Goal: Task Accomplishment & Management: Manage account settings

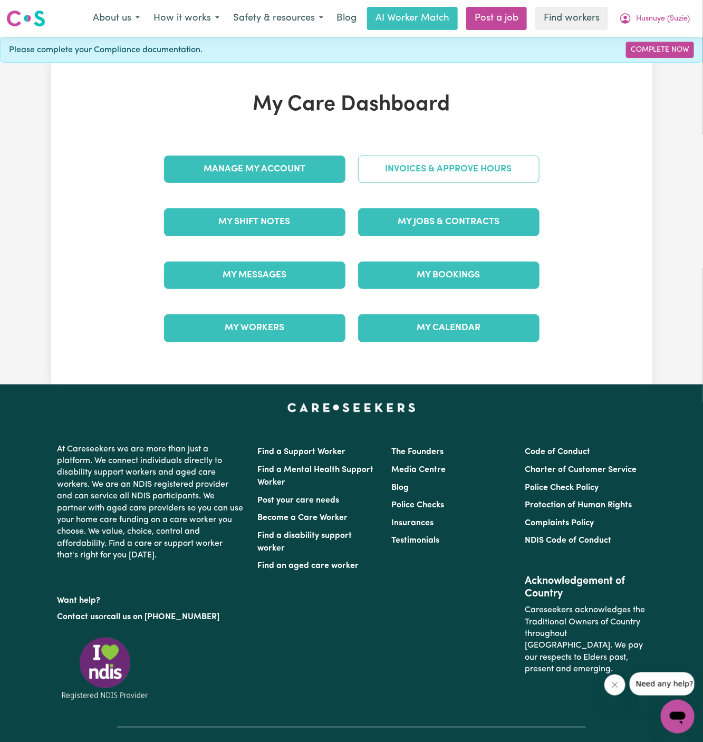
click at [499, 169] on link "Invoices & Approve Hours" at bounding box center [448, 169] width 181 height 27
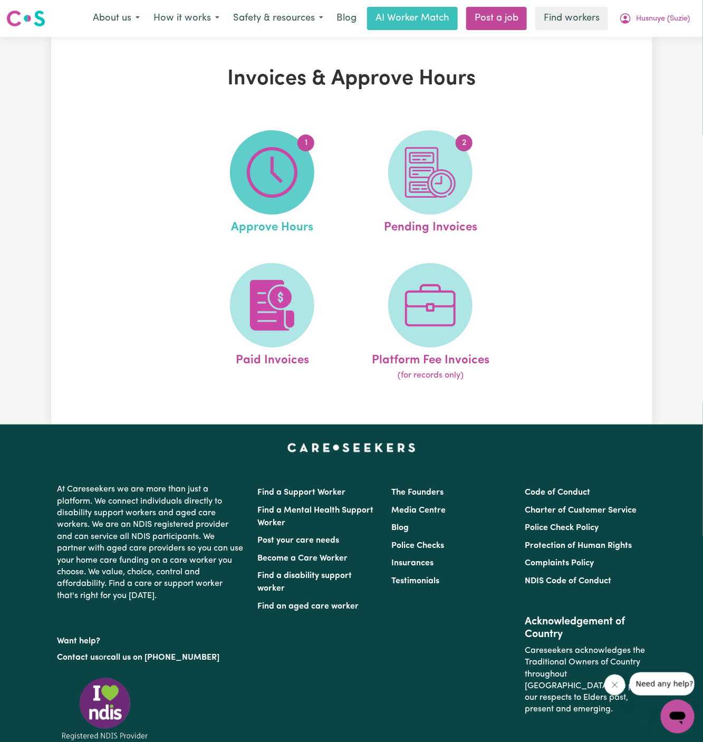
click at [273, 188] on img at bounding box center [272, 172] width 51 height 51
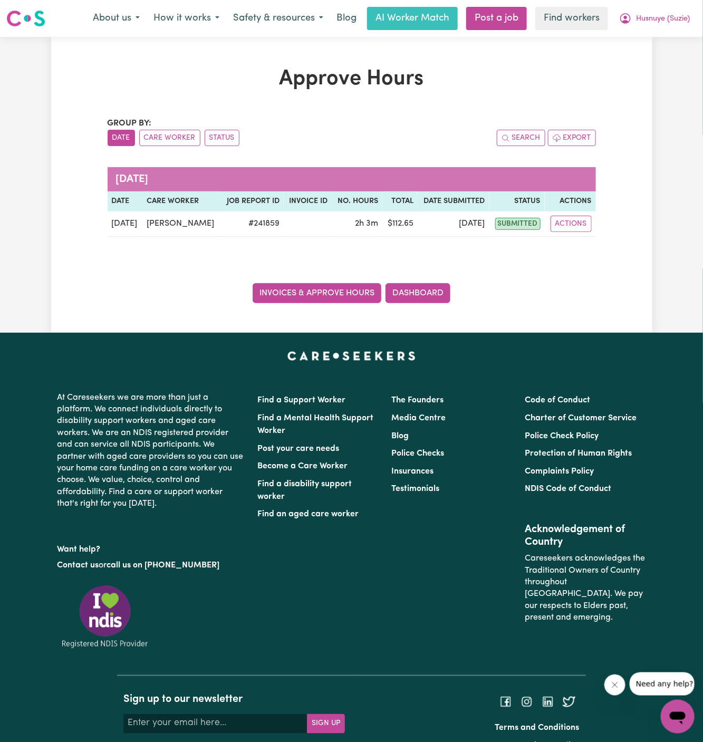
click at [308, 297] on link "Invoices & Approve Hours" at bounding box center [317, 293] width 129 height 20
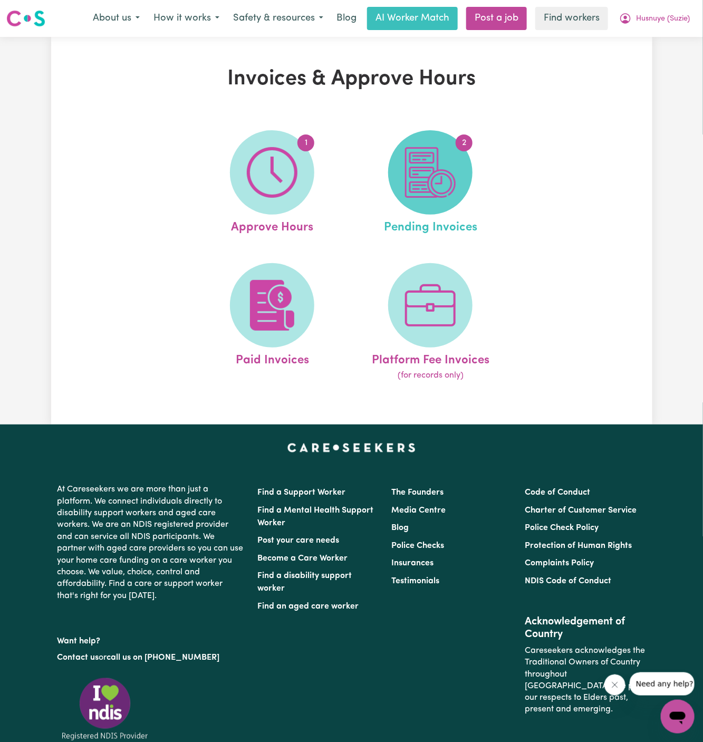
click at [436, 163] on img at bounding box center [430, 172] width 51 height 51
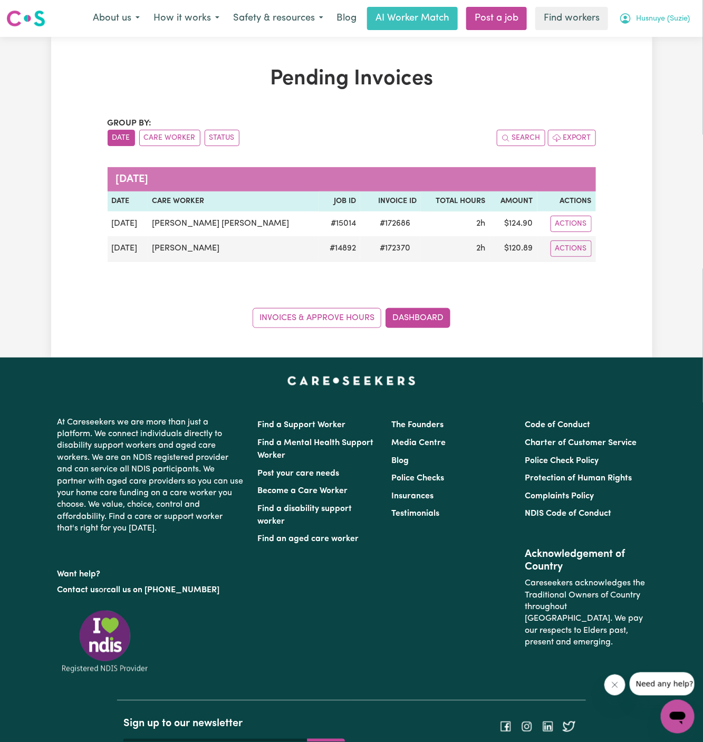
click at [685, 12] on button "Husnuye (Suzie)" at bounding box center [654, 18] width 84 height 22
click at [670, 61] on link "Logout" at bounding box center [654, 61] width 83 height 20
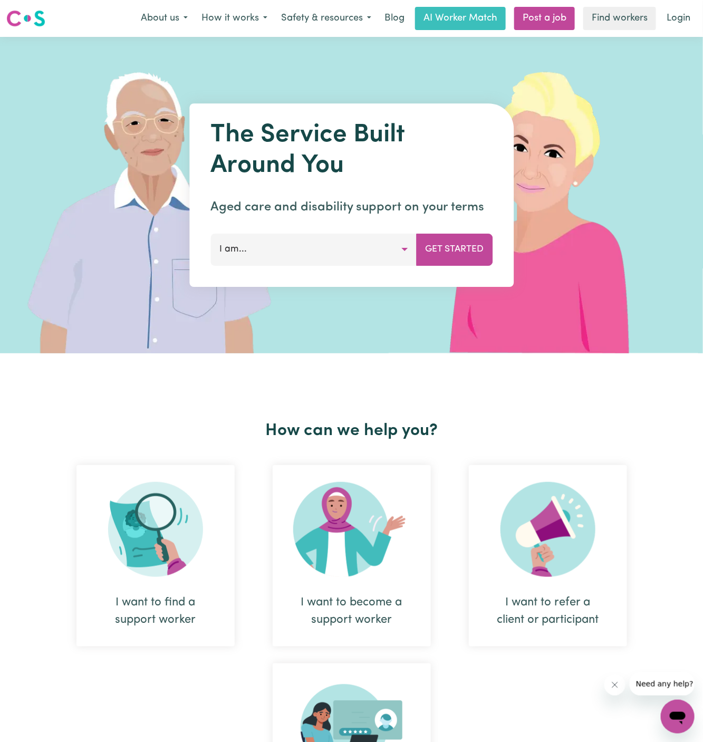
click at [670, 32] on nav "Menu About us How it works Safety & resources Blog AI Worker Match Post a job F…" at bounding box center [351, 18] width 703 height 37
click at [676, 17] on link "Login" at bounding box center [678, 18] width 36 height 23
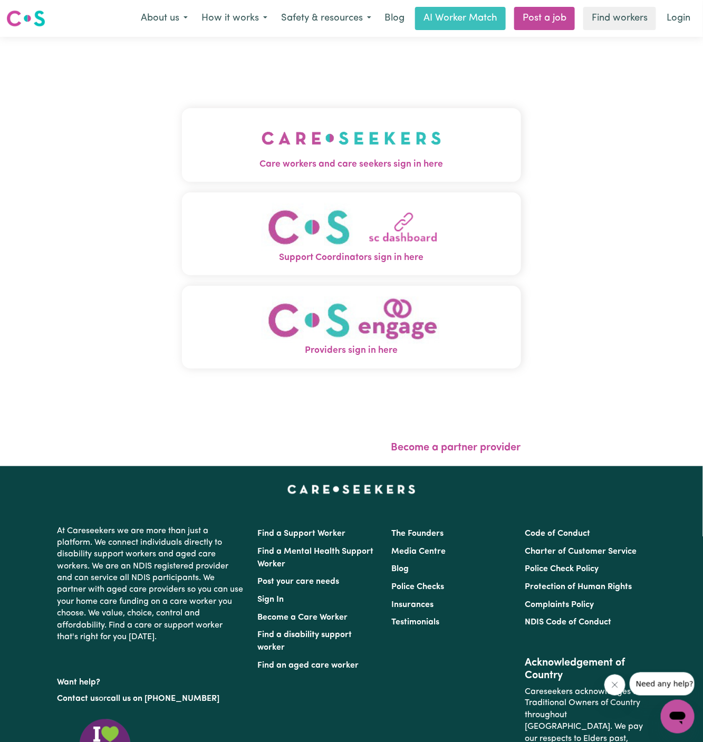
click at [312, 166] on span "Care workers and care seekers sign in here" at bounding box center [351, 165] width 339 height 14
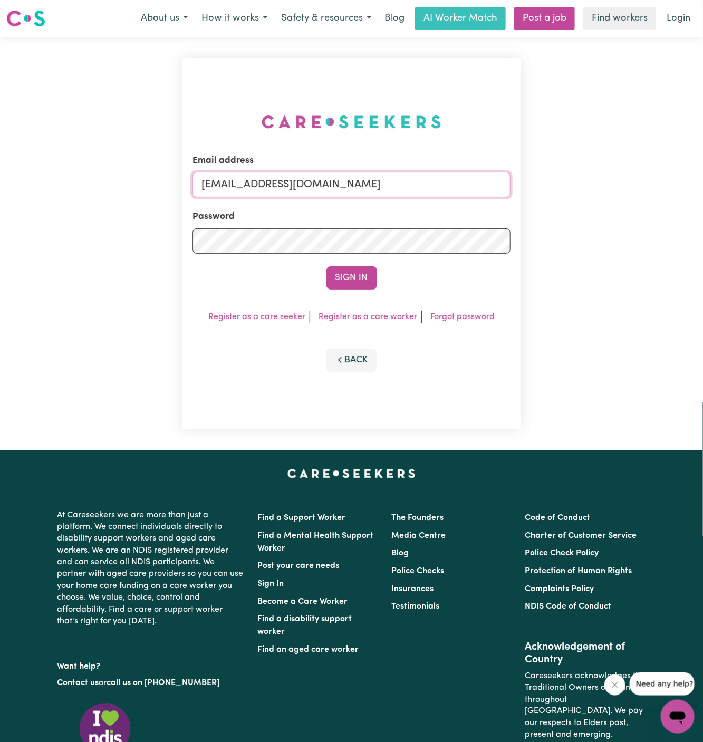
drag, startPoint x: 305, startPoint y: 187, endPoint x: 767, endPoint y: 187, distance: 462.4
click at [702, 187] on html "Menu About us How it works Safety & resources Blog AI Worker Match Post a job F…" at bounding box center [351, 452] width 703 height 904
paste input "AnneLoechelCF"
type input "[EMAIL_ADDRESS][DOMAIN_NAME]"
click at [326, 266] on button "Sign In" at bounding box center [351, 277] width 51 height 23
